Goal: Communication & Community: Answer question/provide support

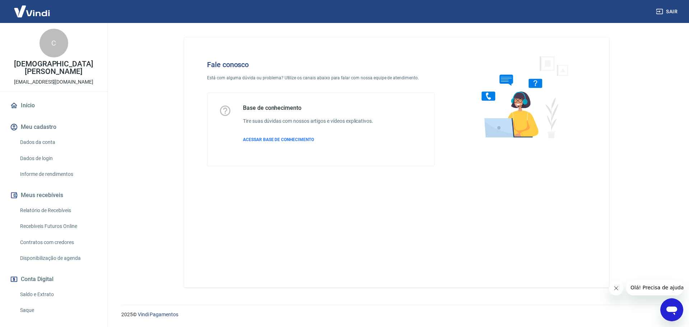
click at [673, 309] on icon "Abrir janela de mensagens" at bounding box center [672, 311] width 11 height 9
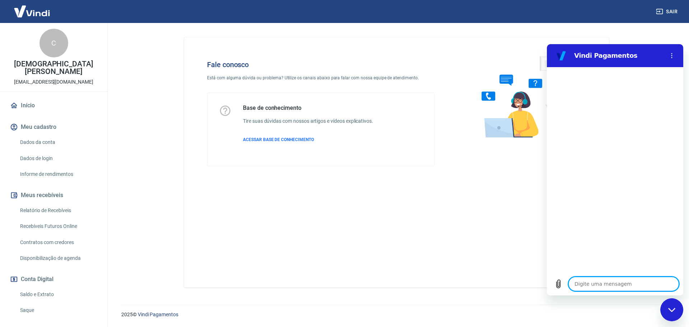
click at [604, 285] on textarea at bounding box center [624, 284] width 111 height 14
type textarea "F"
type textarea "x"
type textarea "FA"
type textarea "x"
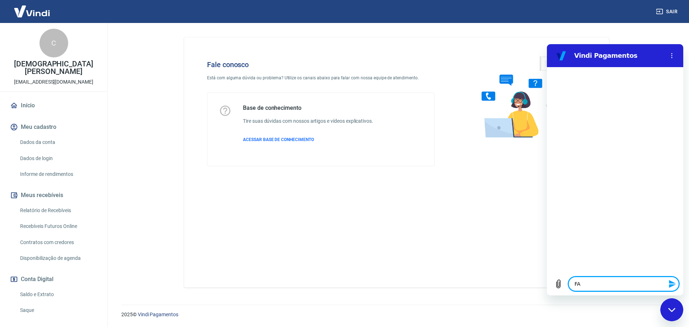
type textarea "FAL"
type textarea "x"
type textarea "FALA"
type textarea "x"
type textarea "FALAR"
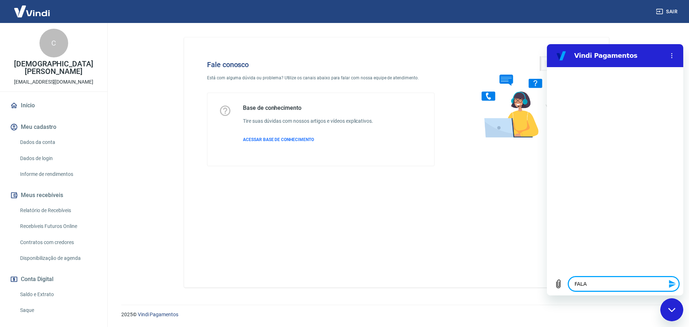
type textarea "x"
type textarea "FALAR"
type textarea "x"
type textarea "FALAR C"
type textarea "x"
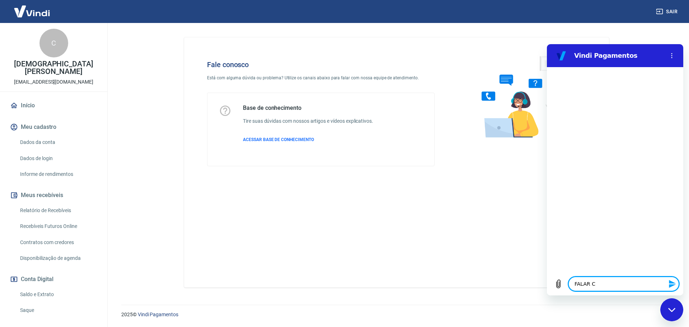
type textarea "FALAR CO"
type textarea "x"
type textarea "FALAR COM"
type textarea "x"
type textarea "FALAR COM"
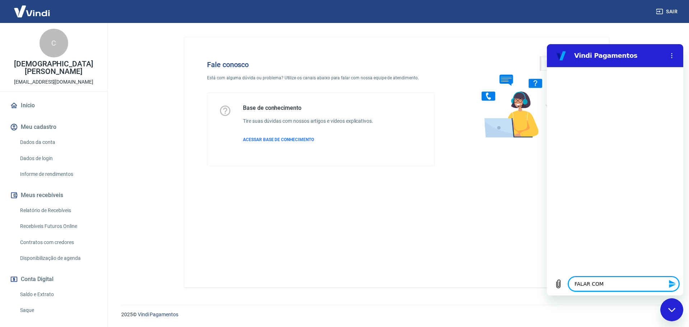
type textarea "x"
type textarea "FALAR COM A"
type textarea "x"
type textarea "FALAR COM AT"
type textarea "x"
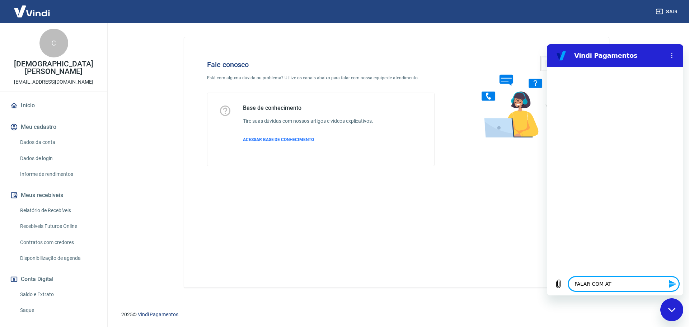
type textarea "FALAR COM ATE"
type textarea "x"
type textarea "FALAR COM [GEOGRAPHIC_DATA]"
type textarea "x"
type textarea "FALAR COM ATEND"
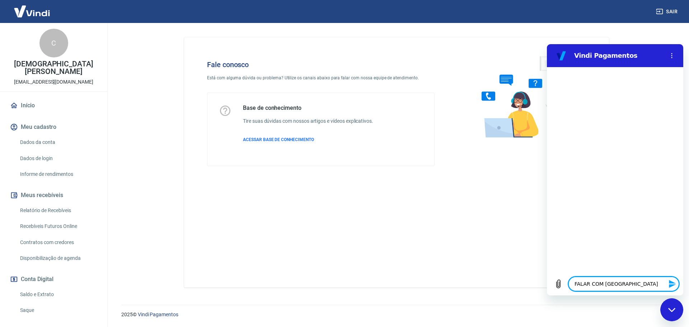
type textarea "x"
type textarea "FALAR COM ATENDE"
type textarea "x"
type textarea "FALAR COM ATENDEN"
type textarea "x"
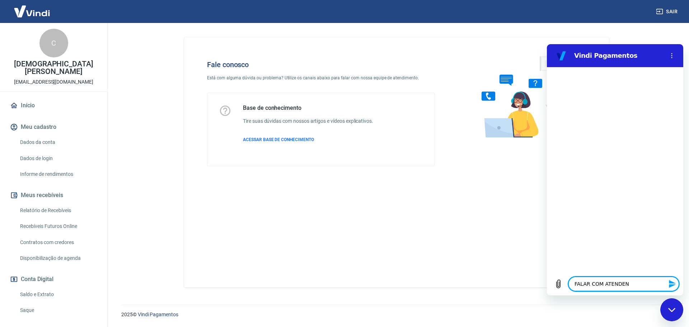
type textarea "FALAR COM ATENDENT"
type textarea "x"
type textarea "FALAR COM ATENDENTE"
type textarea "x"
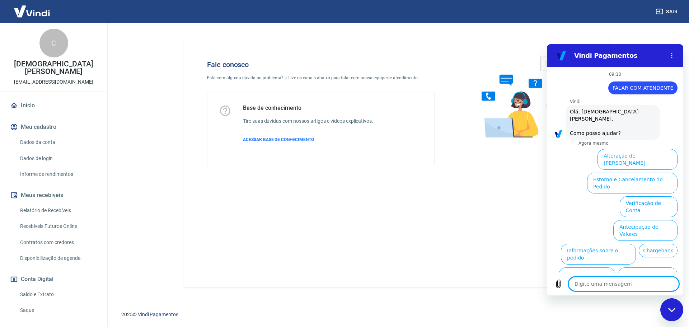
scroll to position [17, 0]
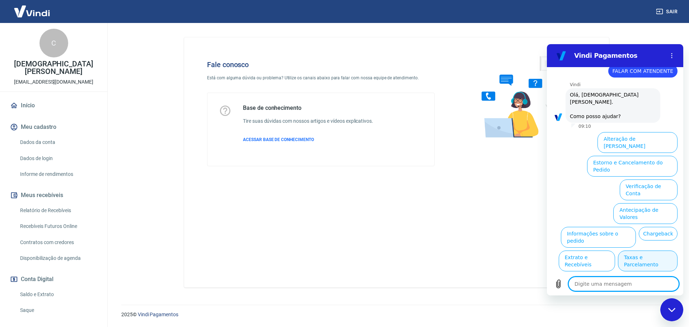
click at [650, 251] on button "Taxas e Parcelamento" at bounding box center [648, 261] width 60 height 21
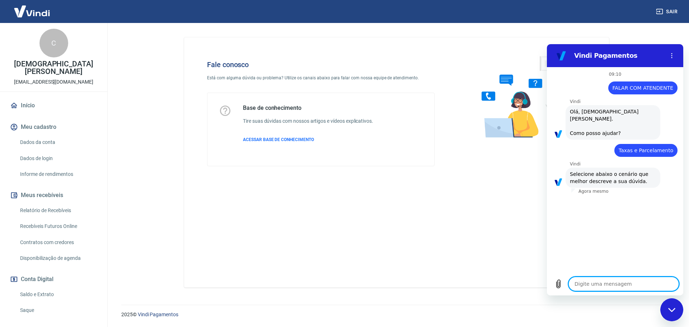
scroll to position [13, 0]
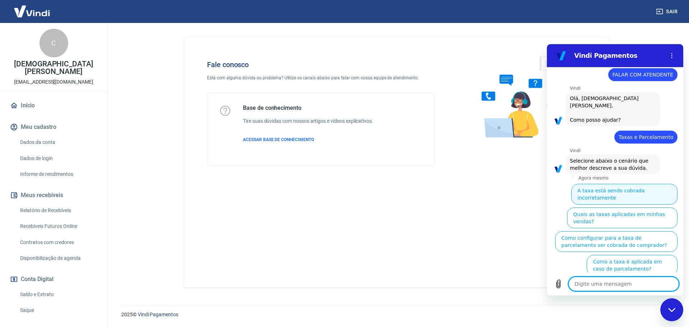
click at [633, 184] on button "A taxa está sendo cobrada incorretamente" at bounding box center [625, 194] width 106 height 21
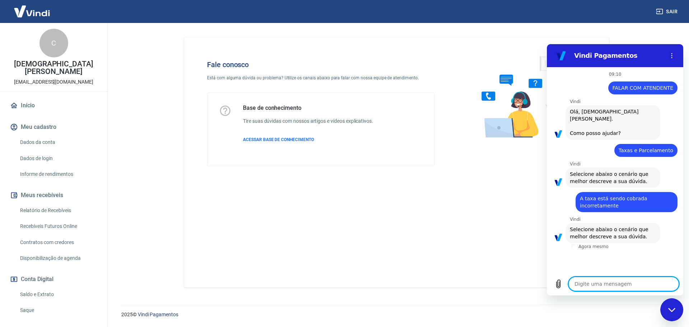
scroll to position [5, 0]
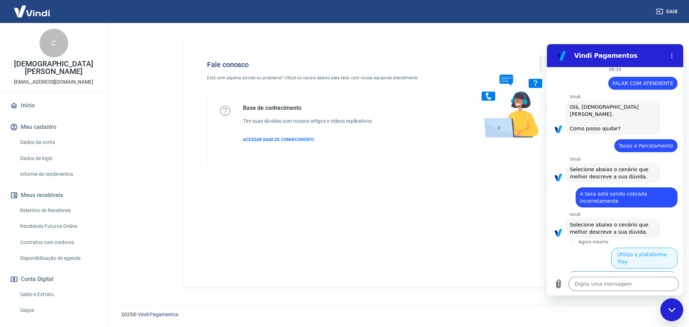
click at [636, 248] on button "Utilizo a plataforma Tray" at bounding box center [644, 258] width 66 height 21
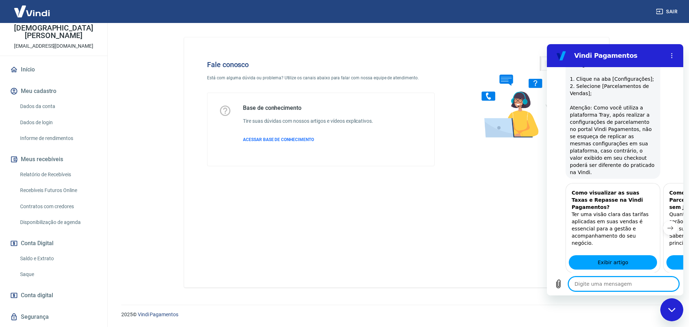
scroll to position [471, 0]
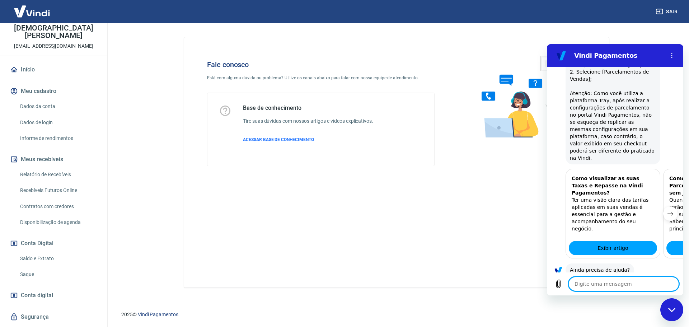
click at [637, 286] on button "Sim" at bounding box center [642, 293] width 21 height 14
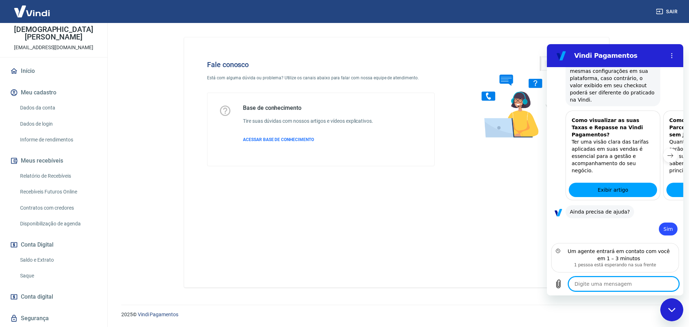
scroll to position [522, 0]
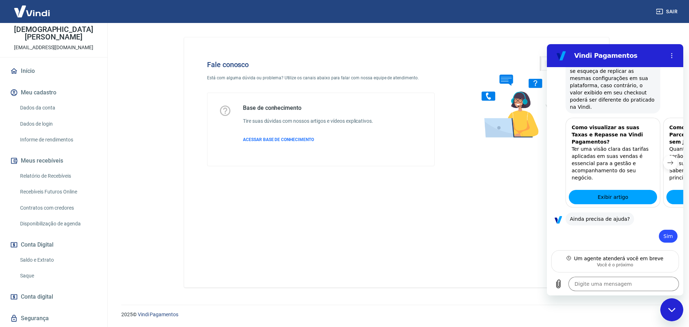
click at [47, 175] on link "Relatório de Recebíveis" at bounding box center [58, 176] width 82 height 15
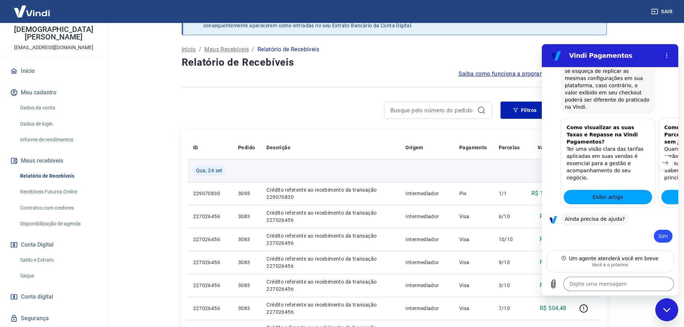
scroll to position [36, 0]
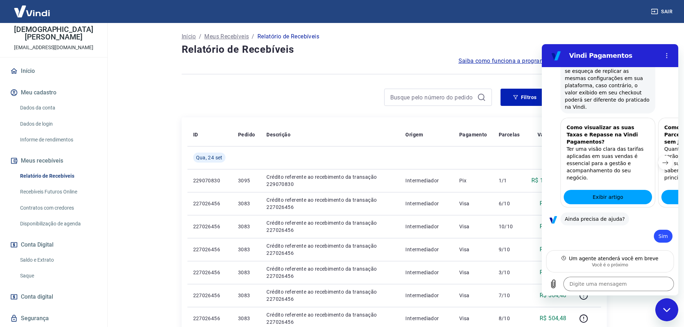
click at [159, 163] on main "Após o envio das liquidações aparecerem no Relatório de Recebíveis, elas podem …" at bounding box center [394, 139] width 580 height 304
click at [661, 309] on div "Fechar janela de mensagens" at bounding box center [667, 310] width 22 height 22
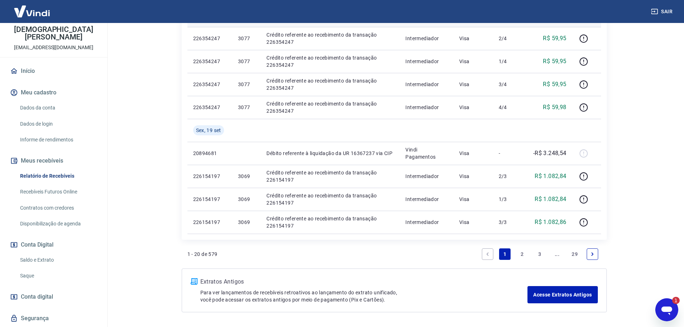
scroll to position [503, 0]
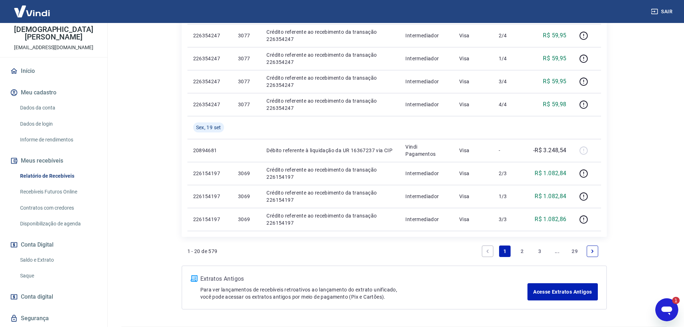
click at [57, 192] on link "Recebíveis Futuros Online" at bounding box center [58, 192] width 82 height 15
click at [523, 250] on link "2" at bounding box center [522, 251] width 11 height 11
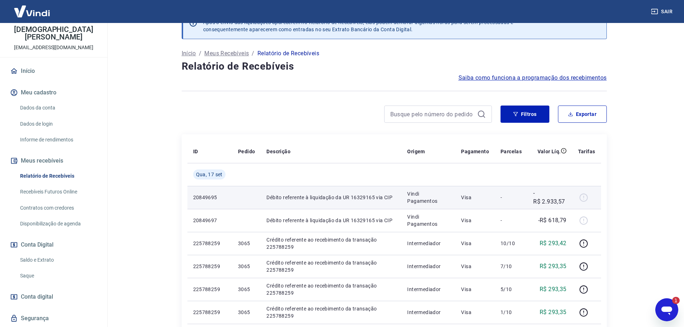
scroll to position [36, 0]
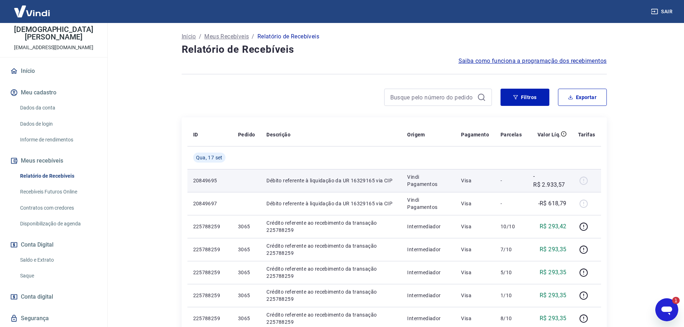
click at [584, 180] on div at bounding box center [586, 180] width 17 height 11
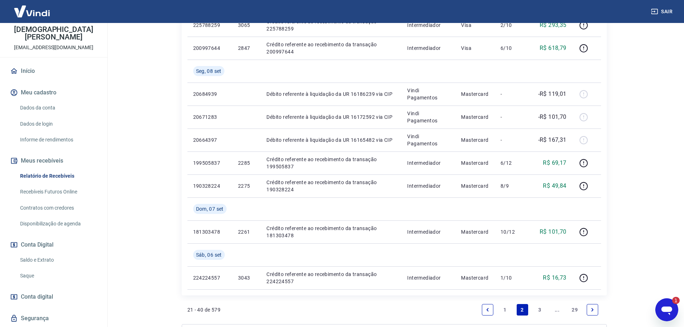
scroll to position [525, 0]
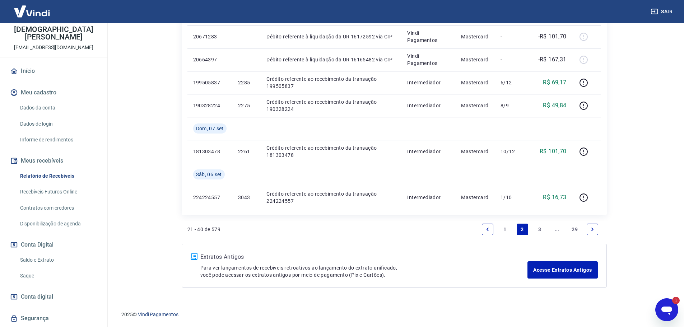
click at [505, 231] on link "1" at bounding box center [504, 229] width 11 height 11
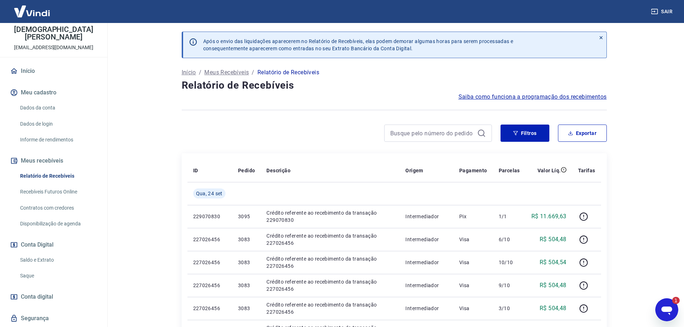
click at [665, 306] on icon "Abrir janela de mensagens, 1 mensagem não lida" at bounding box center [666, 309] width 13 height 13
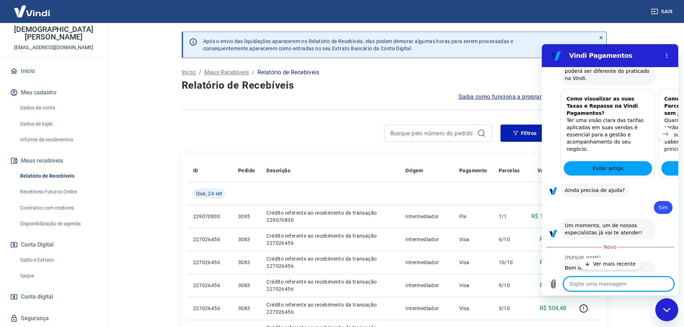
scroll to position [561, 0]
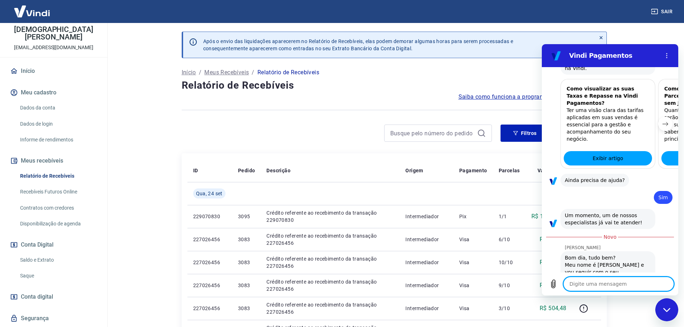
type textarea "x"
paste textarea "Dados do pagamento Transação: 227026456 Forma: Cartão de Crédito Data: [DATE] V…"
type textarea "Dados do pagamento Transação: 227026456 Forma: Cartão de Crédito Data: [DATE] V…"
type textarea "x"
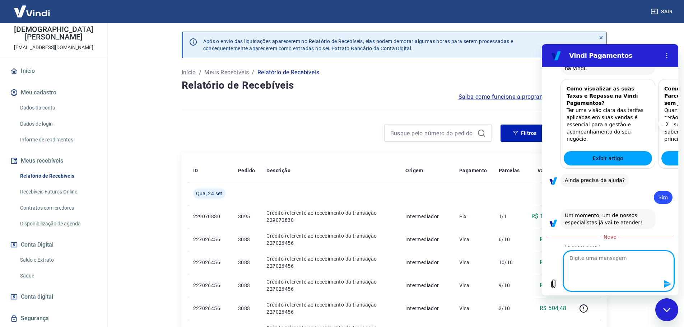
scroll to position [0, 0]
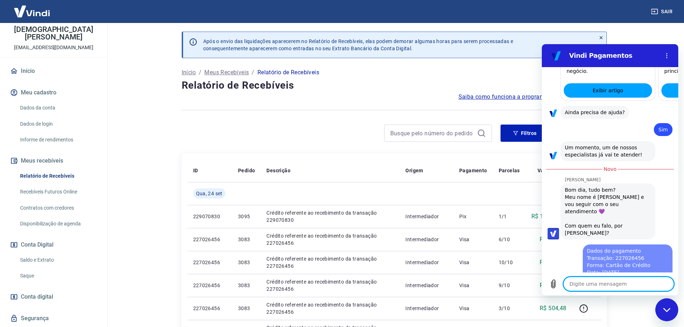
type textarea "x"
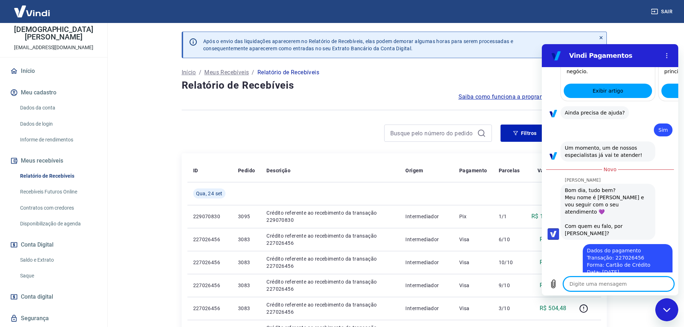
click at [594, 287] on textarea at bounding box center [618, 284] width 111 height 14
type textarea "O"
type textarea "x"
type textarea "O"
type textarea "x"
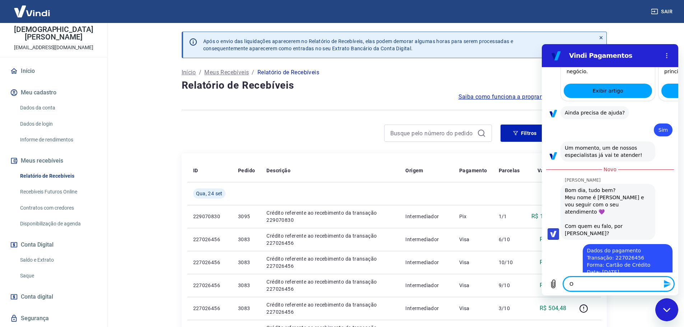
type textarea "O Q"
type textarea "x"
type textarea "O QU"
type textarea "x"
type textarea "O QUE"
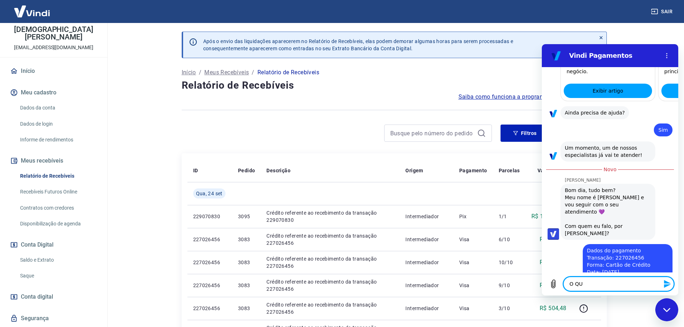
type textarea "x"
type textarea "O QUE"
type textarea "x"
type textarea "O QUE E"
type textarea "x"
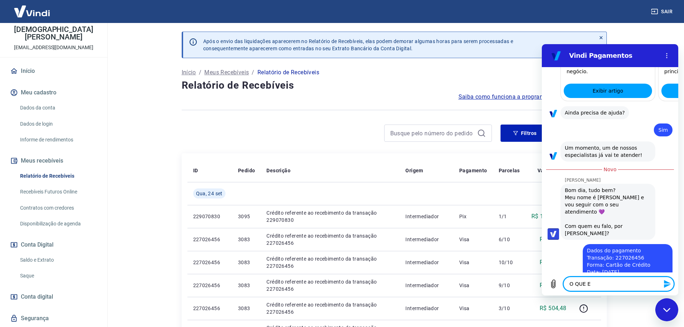
type textarea "O QUE ES"
type textarea "x"
type textarea "O QUE ESS"
type textarea "x"
type textarea "O QUE ESSA"
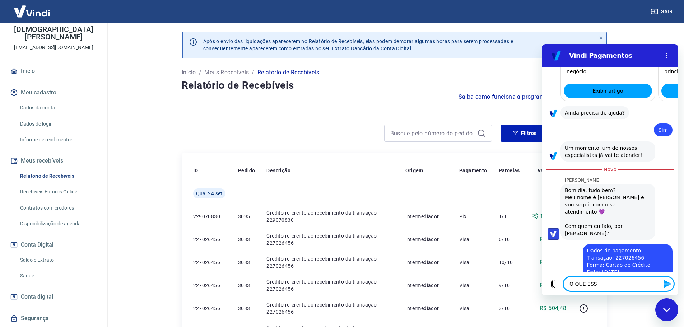
type textarea "x"
type textarea "O QUE ESSA"
type textarea "x"
type textarea "O QUE ESSA R"
type textarea "x"
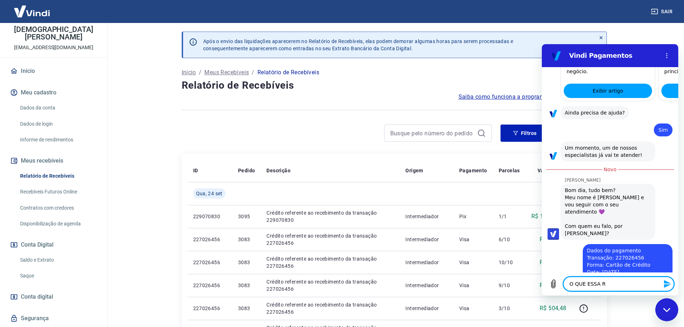
type textarea "O QUE ESSA RA"
type textarea "x"
type textarea "O QUE ESSA R"
type textarea "x"
type textarea "O QUE ESSA"
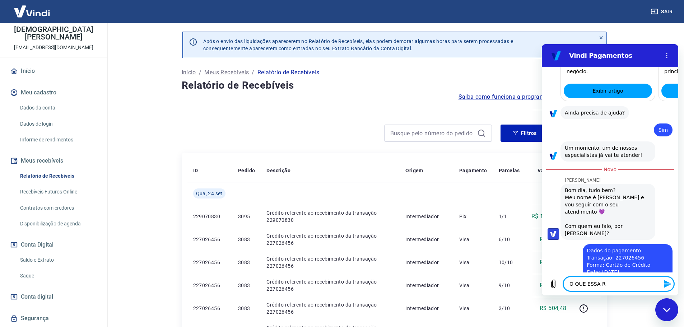
type textarea "x"
type textarea "O QUE ESSA T"
type textarea "x"
type textarea "O QUE ESSA TA"
type textarea "x"
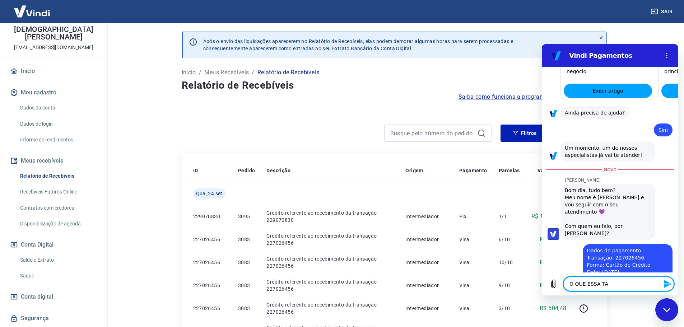
type textarea "O QUE ESSA TAR"
type textarea "x"
type textarea "O QUE ESSA TARI"
type textarea "x"
type textarea "O QUE ESSA TARIF"
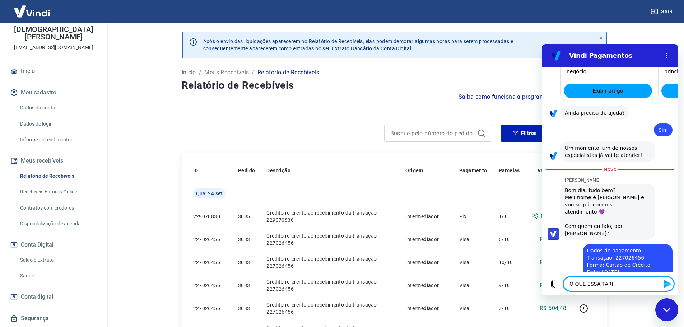
type textarea "x"
type textarea "O QUE ESSA TARIFA"
type textarea "x"
type textarea "O QUE ESSA TARIFA"
type textarea "x"
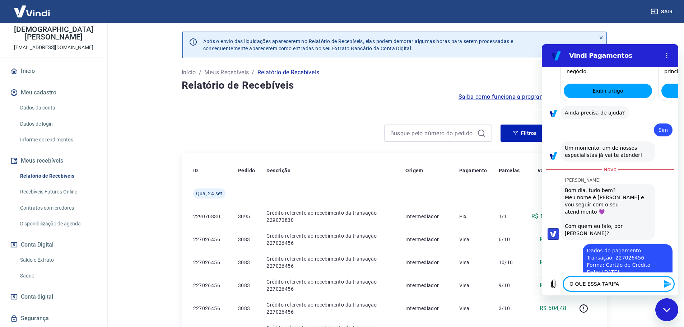
type textarea "O QUE ESSA TARIFA ?"
type textarea "x"
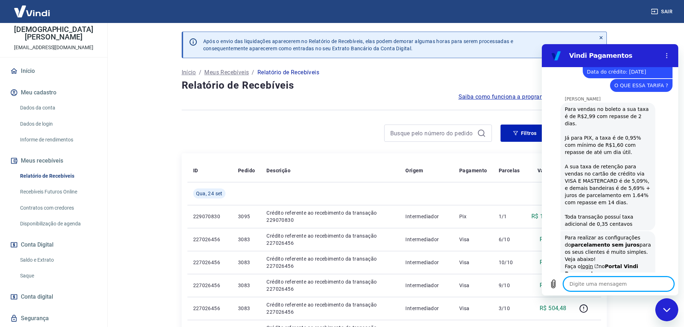
scroll to position [859, 0]
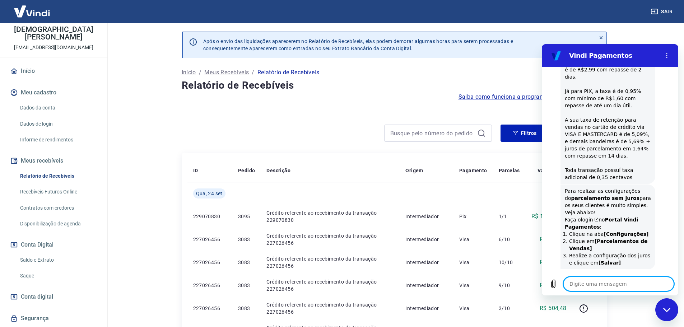
type textarea "x"
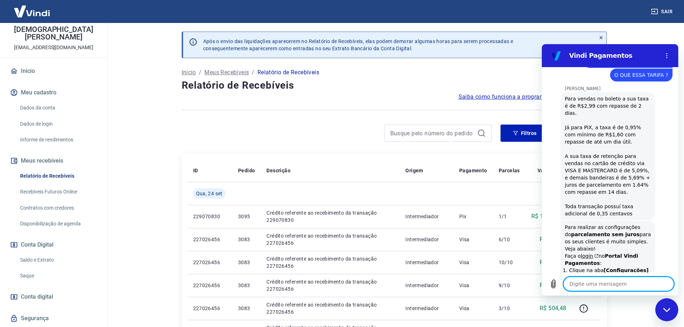
scroll to position [805, 0]
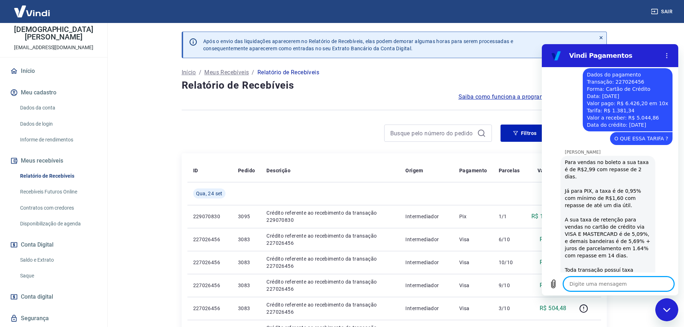
click at [618, 281] on textarea at bounding box center [618, 284] width 111 height 14
type textarea "M"
type textarea "x"
type textarea "MA"
type textarea "x"
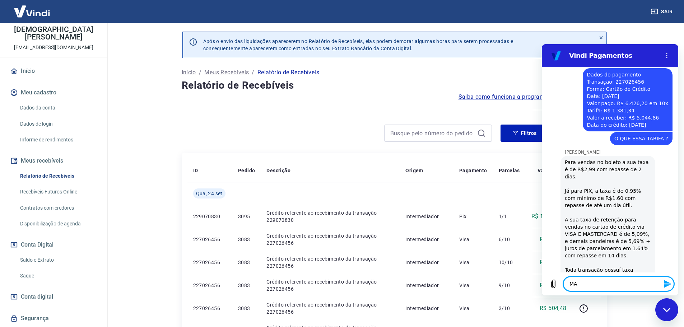
type textarea "MAP"
type textarea "x"
type textarea "MA"
type textarea "x"
type textarea "M"
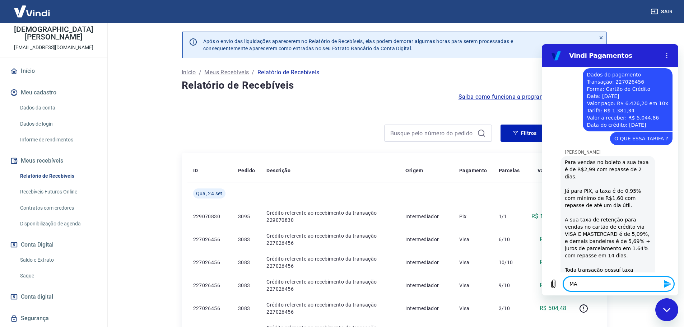
type textarea "x"
type textarea "N"
type textarea "x"
type textarea "NA"
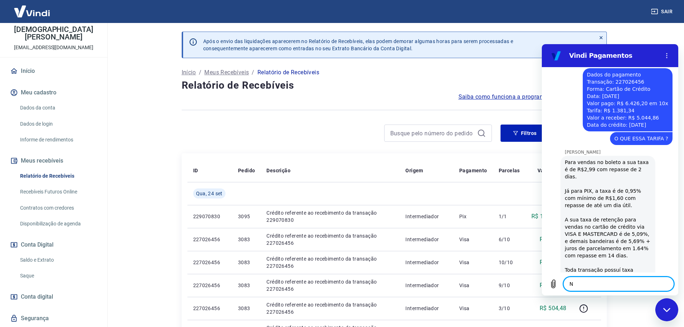
type textarea "x"
type textarea "NAO"
type textarea "x"
type textarea "NAO"
type textarea "x"
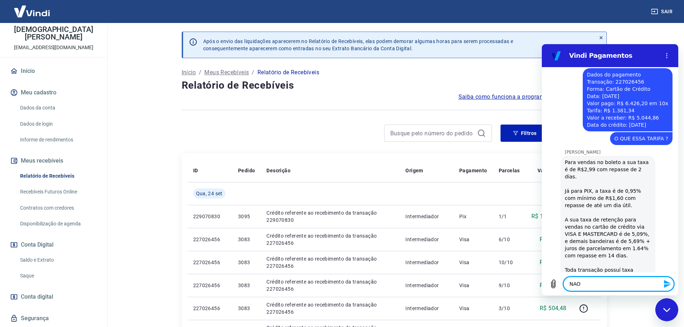
type textarea "[PERSON_NAME]"
type textarea "x"
type textarea "[PERSON_NAME]"
type textarea "x"
type textarea "NAO FAC"
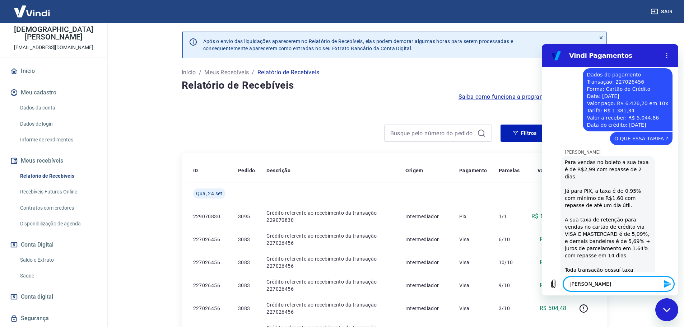
type textarea "x"
type textarea "NAO FACO"
type textarea "x"
type textarea "NAO FACO"
type textarea "x"
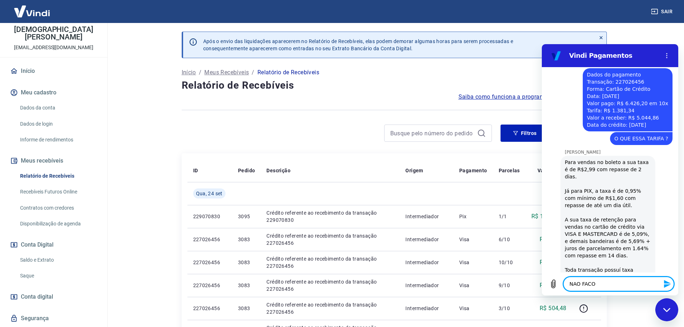
type textarea "NAO FACO D"
type textarea "x"
type textarea "NAO FACO DE"
type textarea "x"
type textarea "NAO FACO DES"
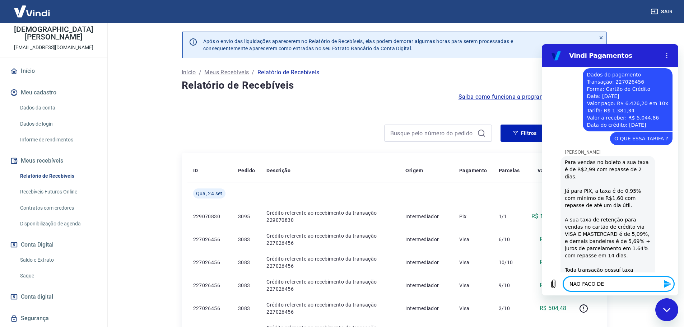
type textarea "x"
type textarea "NAO FACO DESO"
type textarea "x"
type textarea "NAO FACO DESON"
type textarea "x"
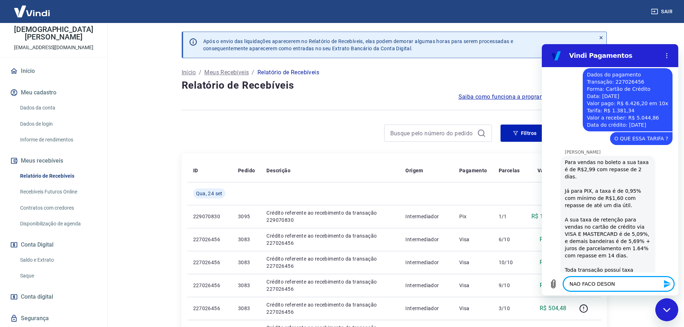
type textarea "NAO FACO DESONT"
type textarea "x"
type textarea "NAO FACO DESONTO"
type textarea "x"
type textarea "NAO FACO DESONTO"
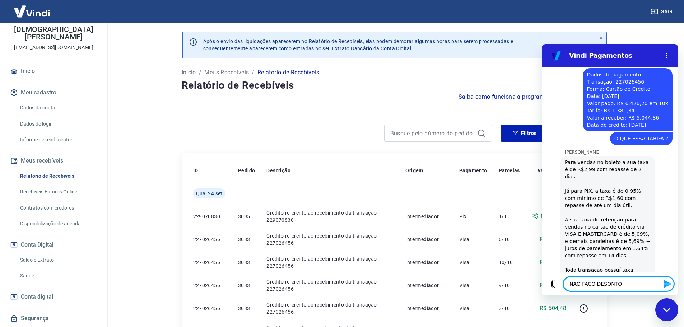
type textarea "x"
type textarea "NAO FACO DESONTO E"
type textarea "x"
type textarea "NAO FACO DESONTO ES"
type textarea "x"
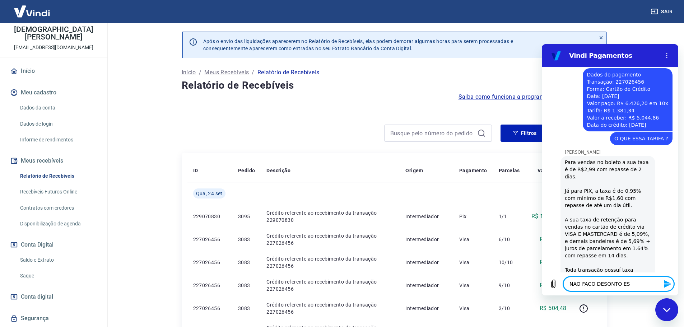
type textarea "NAO FACO DESONTO EST"
type textarea "x"
type textarea "NAO FACO DESONTO ESTA"
type textarea "x"
type textarea "NAO FACO DESONTO ESTA"
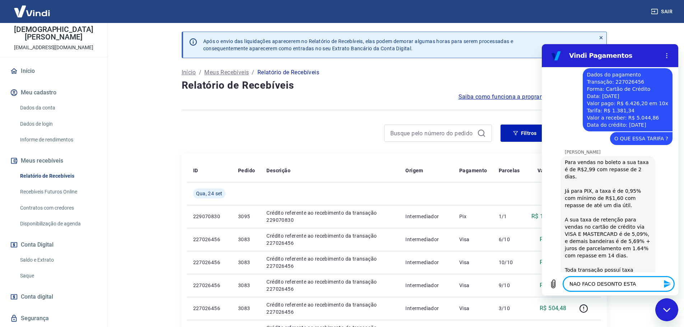
type textarea "x"
type textarea "NAO FACO DESONTO ESTA M"
type textarea "x"
type textarea "NAO FACO DESONTO ESTA ME"
type textarea "x"
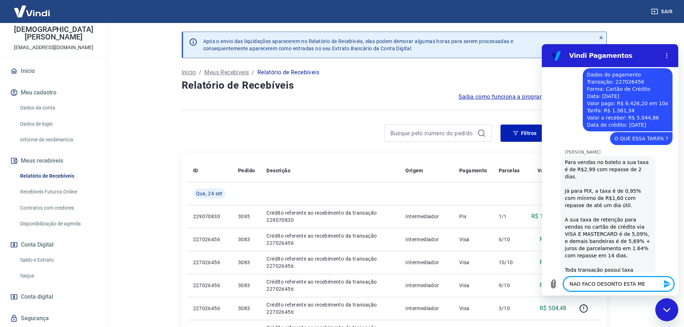
type textarea "NAO FACO DESONTO ESTA ME"
type textarea "x"
type textarea "NAO FACO DESONTO ESTA ME C"
type textarea "x"
type textarea "NAO FACO DESONTO ESTA ME CO"
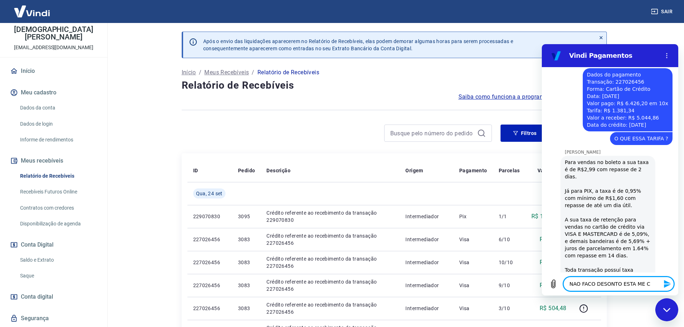
type textarea "x"
type textarea "NAO FACO DESONTO ESTA ME COB"
type textarea "x"
type textarea "NAO FACO DESONTO ESTA ME COBR"
type textarea "x"
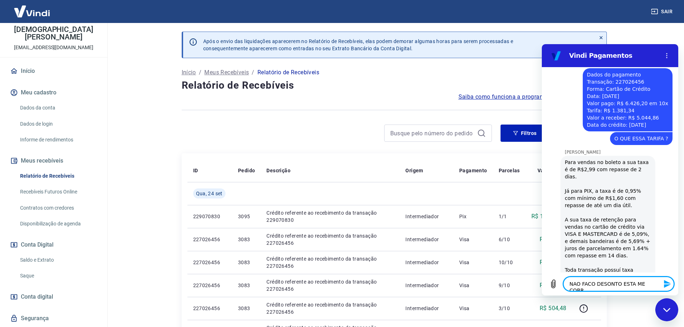
type textarea "NAO FACO DESONTO ESTA ME COBRA"
type textarea "x"
type textarea "NAO FACO DESONTO ESTA ME COBRAN"
type textarea "x"
type textarea "NAO FACO DESONTO ESTA ME COBRANC"
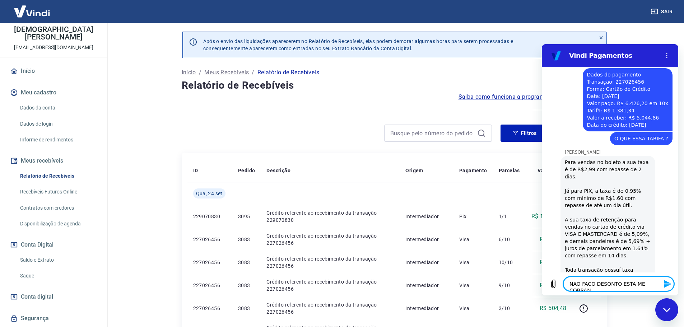
type textarea "x"
type textarea "NAO FACO DESONTO ESTA ME COBRANCO"
type textarea "x"
type textarea "NAO FACO DESONTO ESTA ME COBRANCO"
type textarea "x"
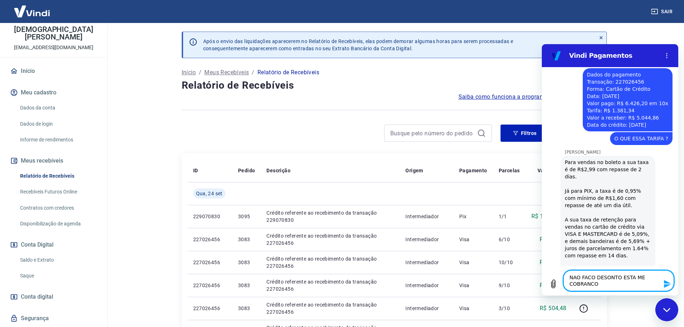
type textarea "NAO FACO DESONTO ESTA ME COBRANCO"
type textarea "x"
type textarea "NAO FACO DESONTO ESTA ME COBRANC"
type textarea "x"
type textarea "NAO FACO DESONTO ESTA ME COBRAN"
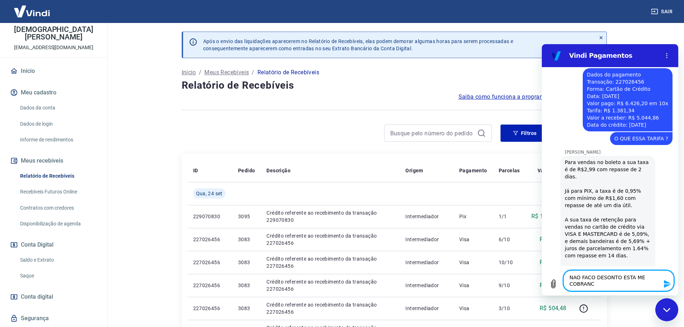
type textarea "x"
type textarea "NAO FACO DESONTO ESTA ME COBRAND"
type textarea "x"
type textarea "NAO FACO DESONTO ESTA ME COBRANDO"
type textarea "x"
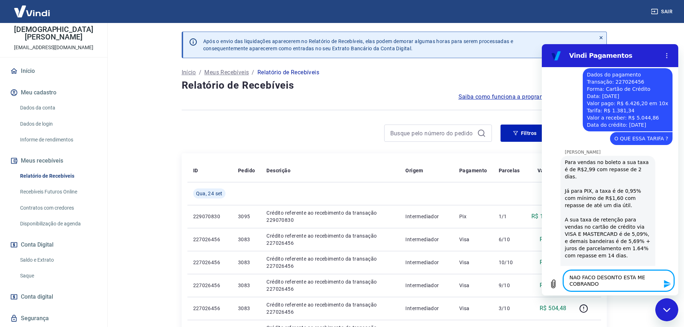
type textarea "NAO FACO DESONTO ESTA ME COBRANDO"
type textarea "x"
type textarea "NAO FACO DESONTO ESTA ME COBRANDO 5"
type textarea "x"
type textarea "NAO FACO DESONTO ESTA ME COBRANDO 5%"
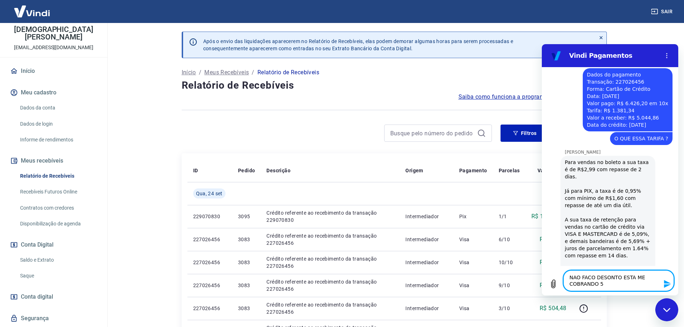
type textarea "x"
type textarea "NAO FACO DESONTO ESTA ME COBRANDO 5%"
type textarea "x"
type textarea "NAO FACO DESONTO ESTA ME COBRANDO 5% P"
type textarea "x"
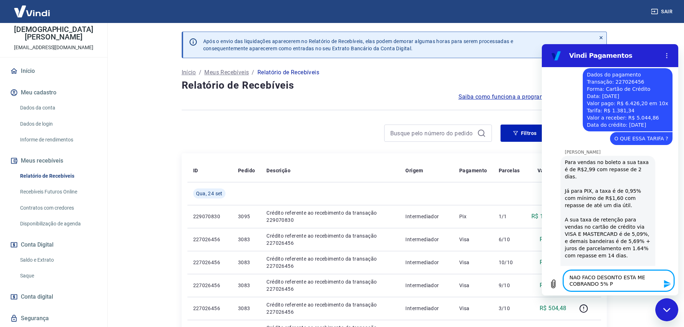
type textarea "NAO FACO DESONTO ESTA ME COBRANDO 5% PS"
type textarea "x"
type textarea "NAO FACO DESONTO ESTA ME COBRANDO 5% PST"
type textarea "x"
type textarea "NAO FACO DESONTO ESTA ME COBRANDO 5% PSTS"
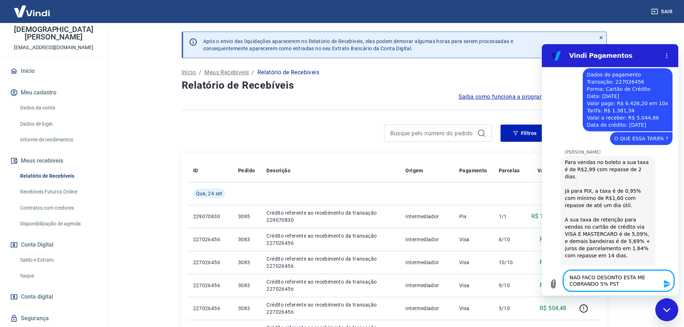
type textarea "x"
type textarea "NAO FACO DESONTO ESTA ME COBRANDO 5% PSTS"
type textarea "x"
drag, startPoint x: 613, startPoint y: 283, endPoint x: 565, endPoint y: 275, distance: 48.6
click at [565, 275] on textarea "NAO FACO DESONTO ESTA ME COBRANDO 5% P" at bounding box center [618, 280] width 111 height 21
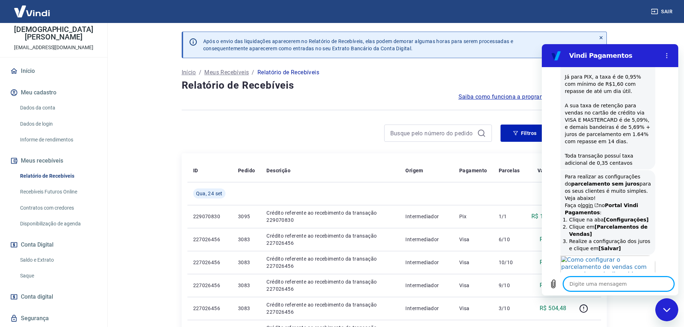
scroll to position [930, 0]
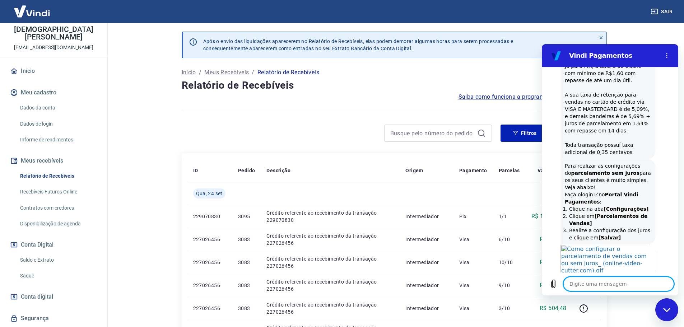
click at [638, 280] on textarea at bounding box center [618, 284] width 111 height 14
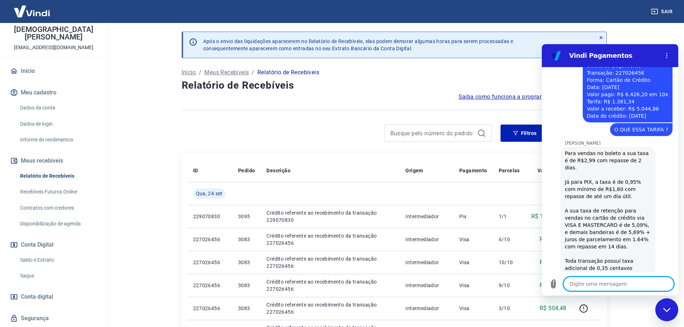
scroll to position [814, 0]
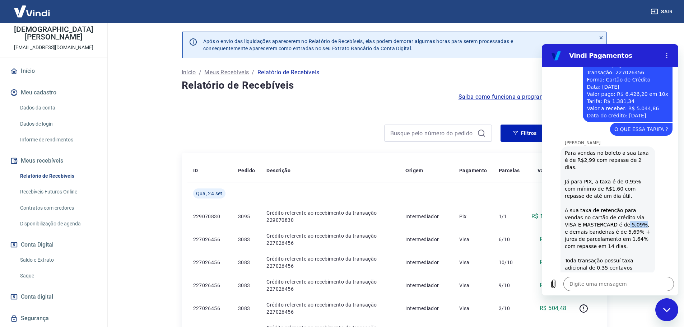
drag, startPoint x: 622, startPoint y: 175, endPoint x: 606, endPoint y: 174, distance: 16.2
click at [606, 174] on div "Para vendas no boleto a sua taxa é de R$2,99 com repasse de 2 dias. Já para PIX…" at bounding box center [608, 210] width 86 height 122
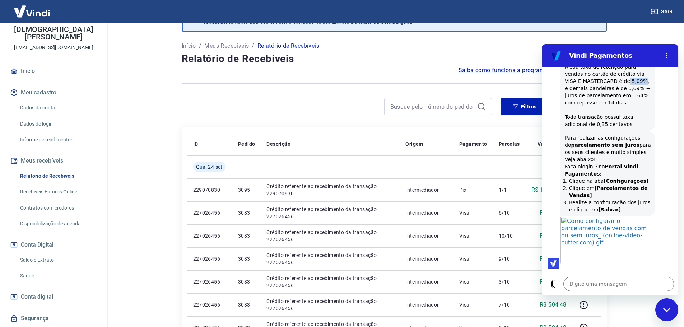
scroll to position [72, 0]
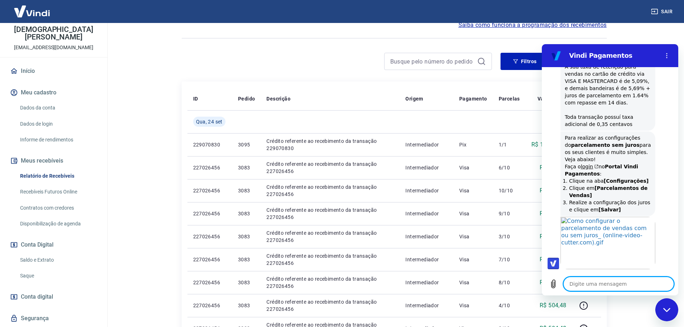
click at [625, 285] on textarea at bounding box center [618, 284] width 111 height 14
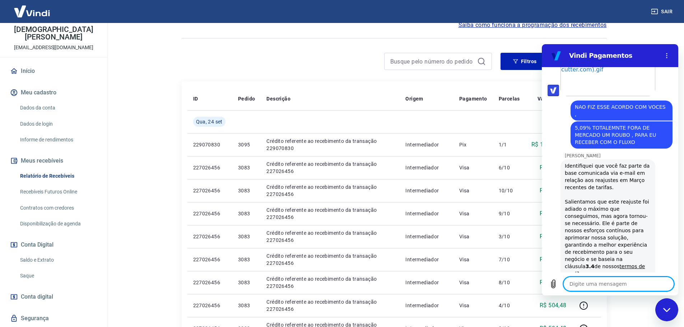
scroll to position [1132, 0]
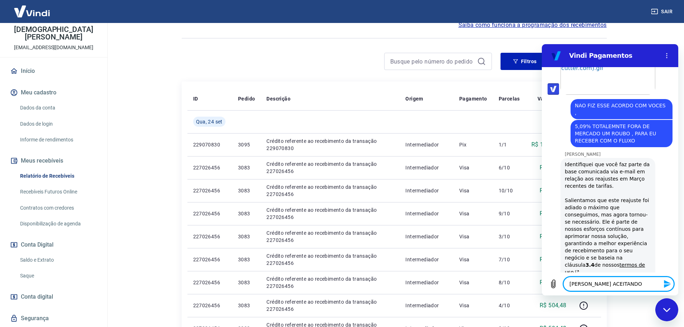
drag, startPoint x: 632, startPoint y: 285, endPoint x: 562, endPoint y: 285, distance: 69.3
click at [562, 285] on div "Digite uma mensagem NAO ASSINEI ACEITANDO x" at bounding box center [610, 284] width 136 height 23
click at [591, 284] on textarea "não aceitaei aceitando um reajuste" at bounding box center [618, 284] width 111 height 14
drag, startPoint x: 615, startPoint y: 284, endPoint x: 590, endPoint y: 286, distance: 25.5
click at [589, 286] on textarea "não aceitei aceitando um reajuste" at bounding box center [618, 284] width 111 height 14
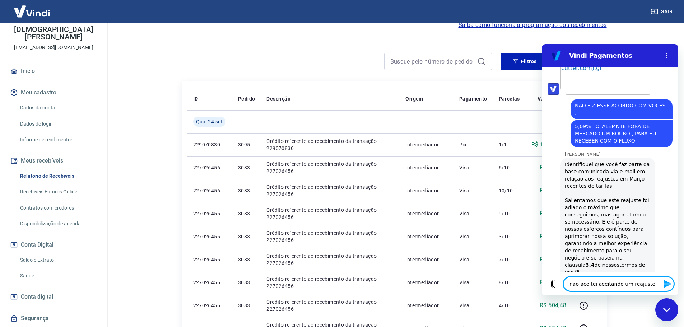
drag, startPoint x: 641, startPoint y: 287, endPoint x: 563, endPoint y: 287, distance: 78.3
click at [563, 287] on div "Digite uma mensagem não aceitei aceitando um reajuste x" at bounding box center [610, 284] width 136 height 23
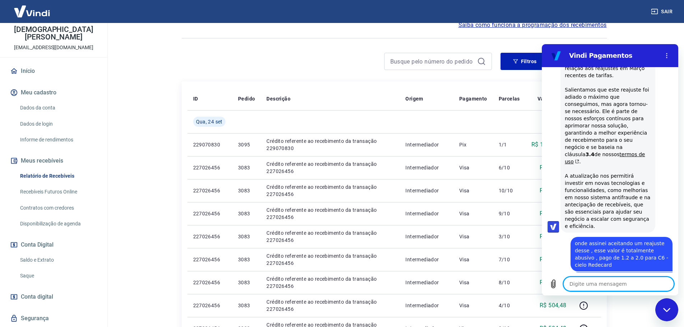
scroll to position [1244, 0]
click at [601, 280] on textarea at bounding box center [618, 284] width 111 height 14
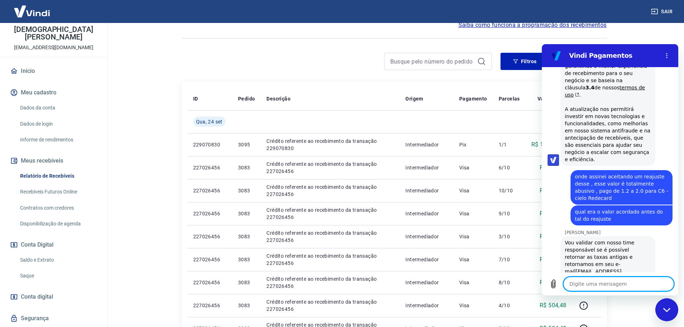
scroll to position [1311, 0]
click at [148, 133] on main "Após o envio das liquidações aparecerem no Relatório de Recebíveis, elas podem …" at bounding box center [394, 103] width 580 height 304
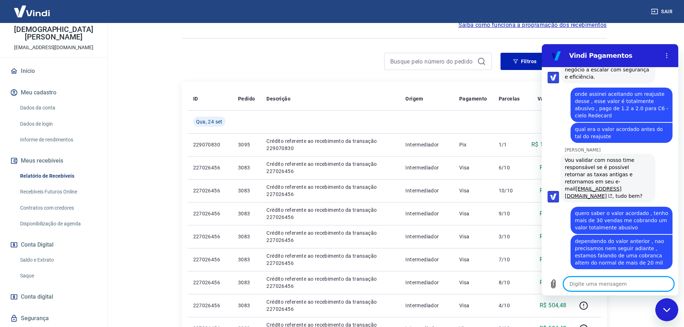
scroll to position [1391, 0]
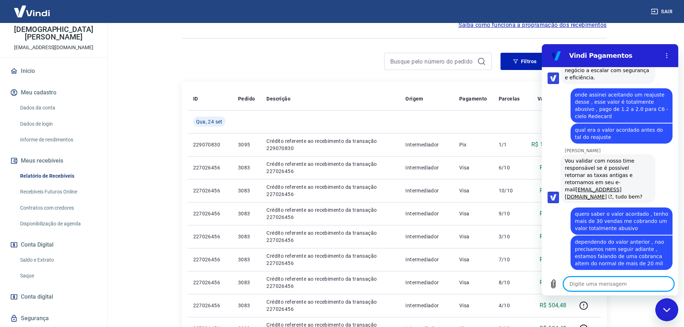
click at [613, 285] on textarea at bounding box center [618, 284] width 111 height 14
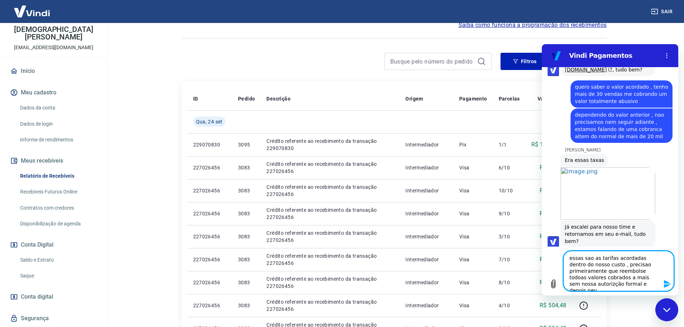
scroll to position [0, 0]
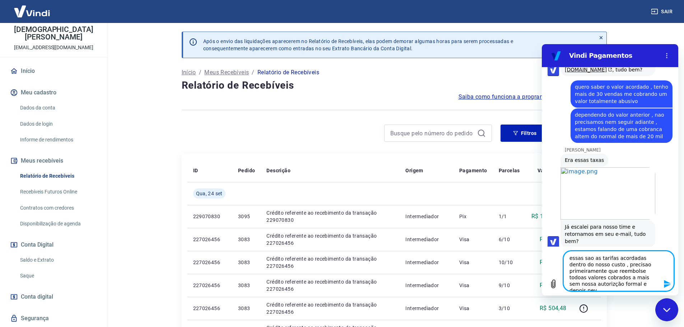
click at [568, 261] on textarea "essas sao as tarifas acordadas dentro do nosso custo , precisao primeiramente q…" at bounding box center [618, 271] width 111 height 40
click at [614, 271] on textarea "essas sao as tarifas acordadas dentro do nosso custo , precisao primeiramente q…" at bounding box center [618, 271] width 111 height 40
click at [602, 288] on textarea "essas sao as tarifas acordadas dentro do nosso custo , precisao primeiramente q…" at bounding box center [618, 271] width 111 height 40
click at [614, 279] on textarea "essas sao as tarifas acordadas dentro do nosso custo , precisao primeiramente q…" at bounding box center [618, 271] width 111 height 40
click at [603, 284] on textarea "essas sao as tarifas acordadas dentro do nosso custo , precisao primeiramente q…" at bounding box center [618, 271] width 111 height 40
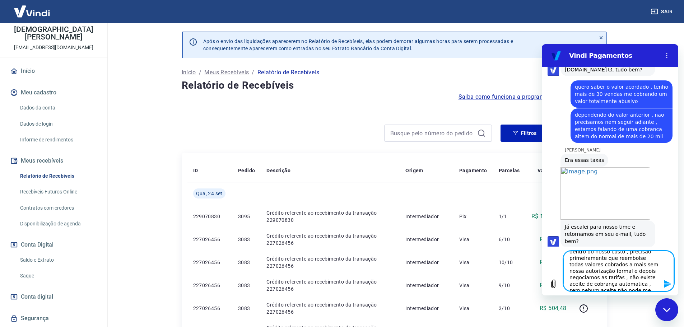
scroll to position [16, 0]
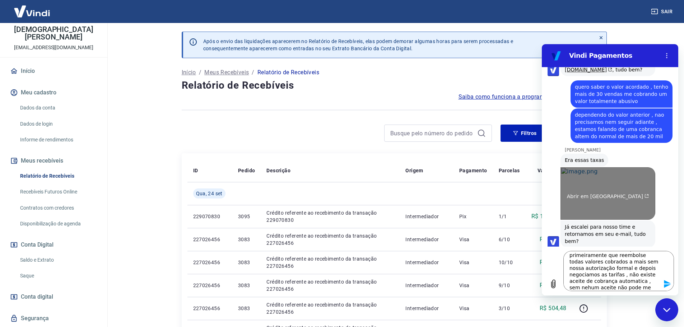
click at [605, 194] on span "Abrir em [GEOGRAPHIC_DATA]" at bounding box center [608, 197] width 82 height 6
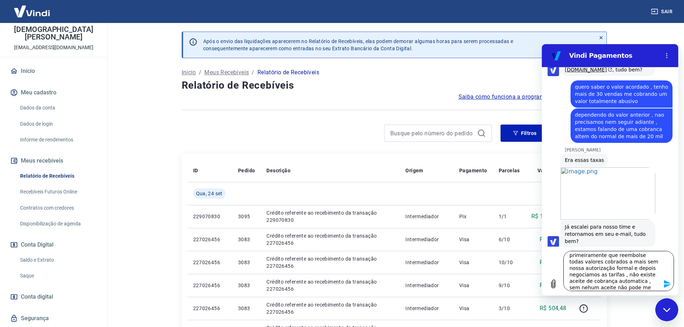
click at [667, 283] on icon "Enviar mensagem" at bounding box center [667, 284] width 7 height 8
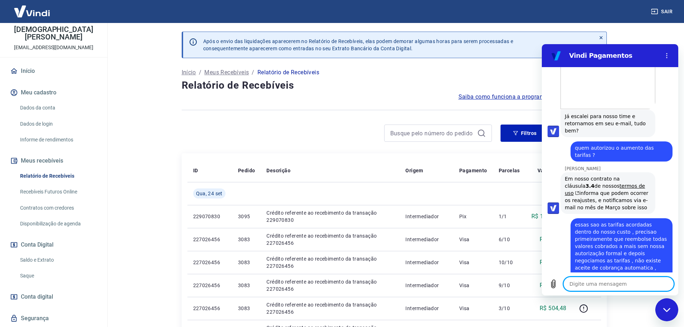
scroll to position [1630, 0]
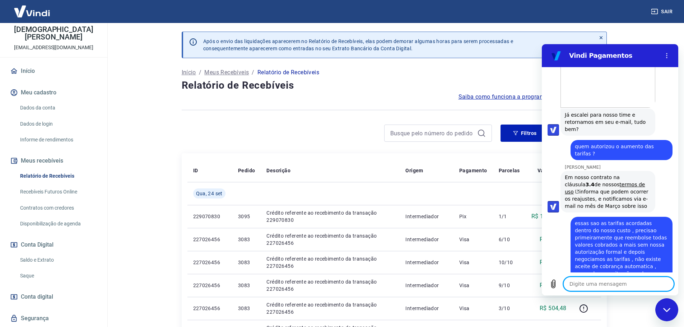
click at [589, 286] on textarea at bounding box center [618, 284] width 111 height 14
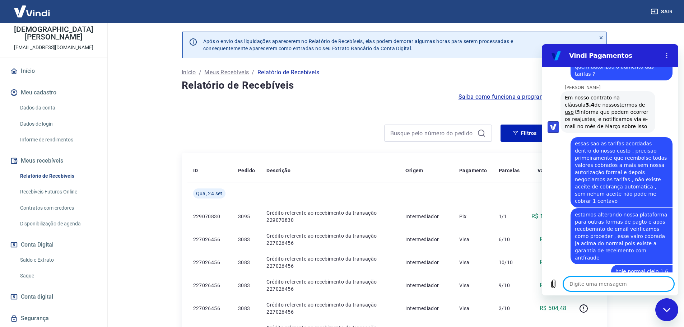
scroll to position [1711, 0]
click at [611, 288] on textarea at bounding box center [618, 284] width 111 height 14
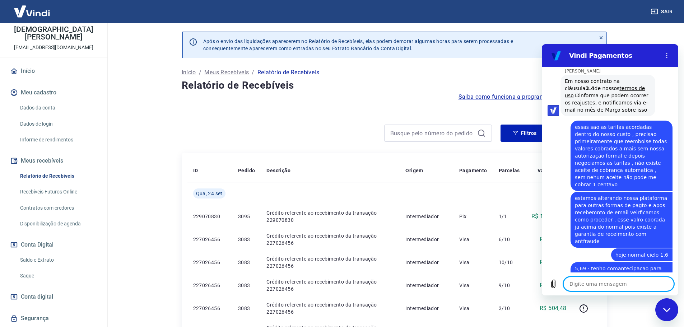
scroll to position [1728, 0]
click at [667, 54] on icon "Menu de opções" at bounding box center [667, 56] width 6 height 6
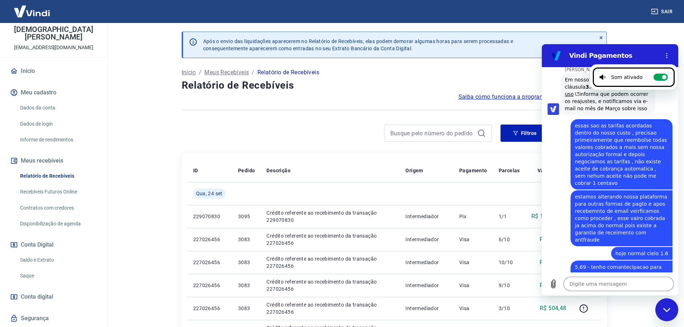
click at [665, 312] on icon "Fechar janela de mensagens" at bounding box center [667, 310] width 8 height 5
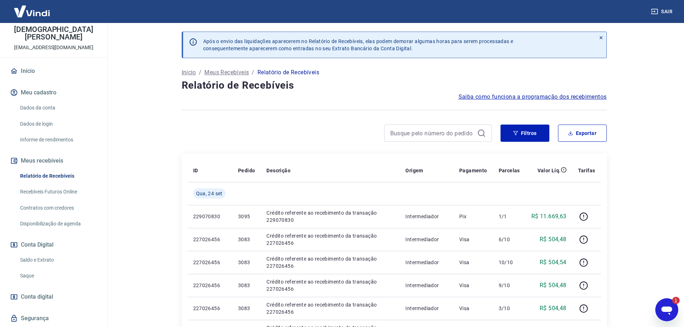
scroll to position [0, 0]
